Goal: Task Accomplishment & Management: Manage account settings

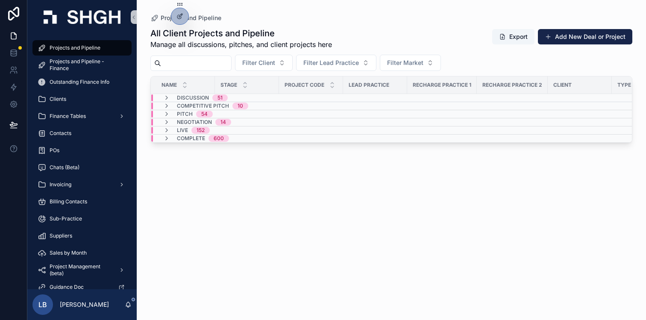
click at [304, 158] on div "All Client Projects and Pipeline Manage all discussions, pitches, and client pr…" at bounding box center [391, 165] width 482 height 287
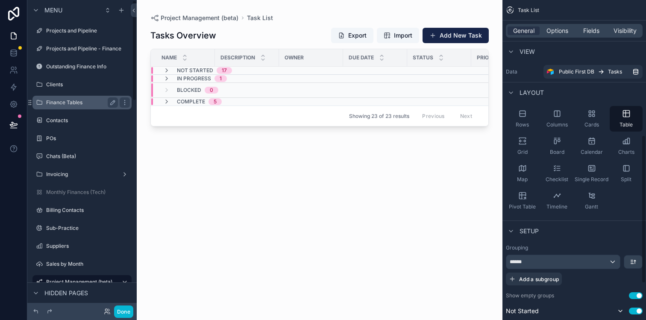
scroll to position [291, 0]
